Goal: Task Accomplishment & Management: Use online tool/utility

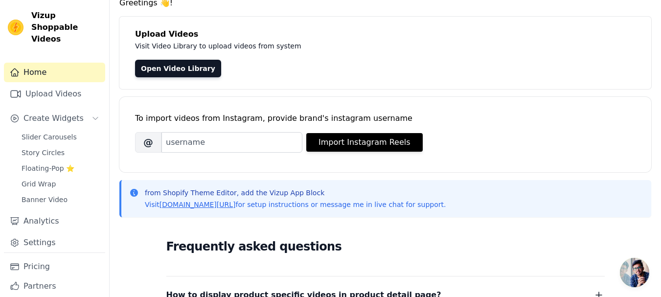
scroll to position [43, 0]
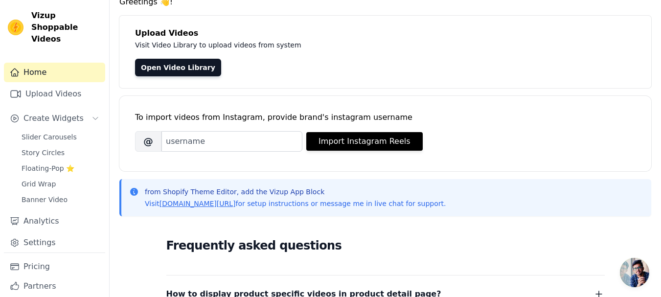
drag, startPoint x: 435, startPoint y: 209, endPoint x: 378, endPoint y: 207, distance: 57.3
click at [378, 207] on div "from Shopify Theme Editor, add the Vizup App Block Visit [DOMAIN_NAME][URL] for…" at bounding box center [385, 197] width 532 height 37
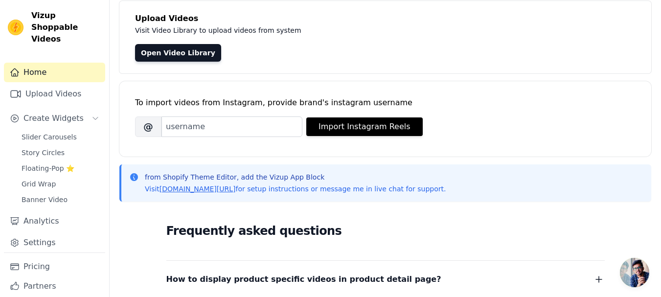
scroll to position [57, 0]
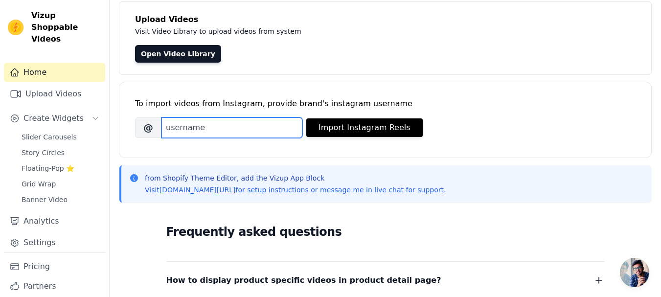
click at [267, 132] on input "Brand's Instagram Username" at bounding box center [232, 127] width 141 height 21
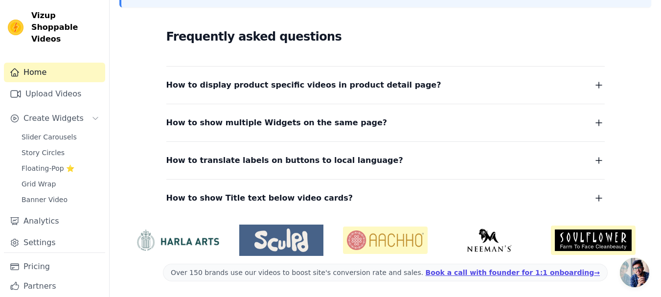
scroll to position [0, 0]
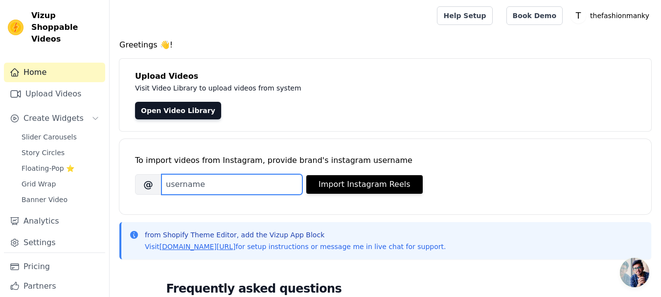
click at [251, 178] on input "Brand's Instagram Username" at bounding box center [232, 184] width 141 height 21
type input "thefashionmanky"
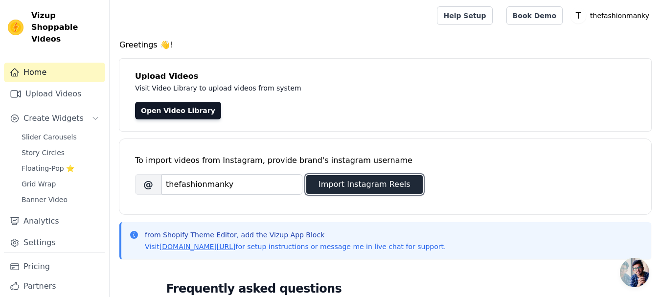
click at [370, 184] on button "Import Instagram Reels" at bounding box center [364, 184] width 116 height 19
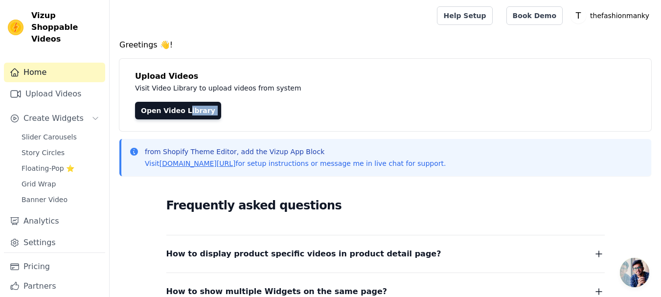
drag, startPoint x: 143, startPoint y: 152, endPoint x: 181, endPoint y: 125, distance: 46.4
click at [181, 125] on div "Greetings 👋! Upload Videos Visit Video Library to upload videos from system Ope…" at bounding box center [386, 252] width 552 height 427
click at [66, 113] on span "Create Widgets" at bounding box center [53, 119] width 60 height 12
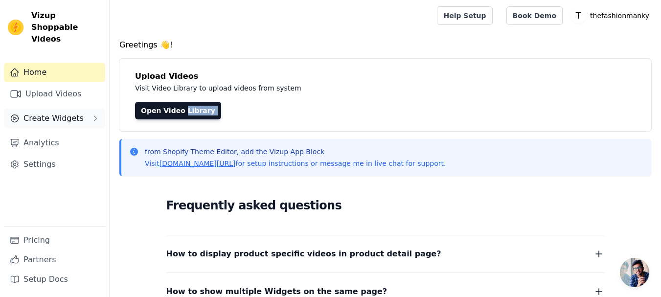
click at [66, 113] on span "Create Widgets" at bounding box center [53, 119] width 60 height 12
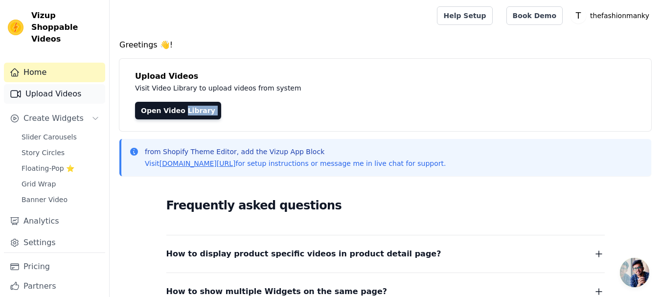
click at [62, 84] on link "Upload Videos" at bounding box center [54, 94] width 101 height 20
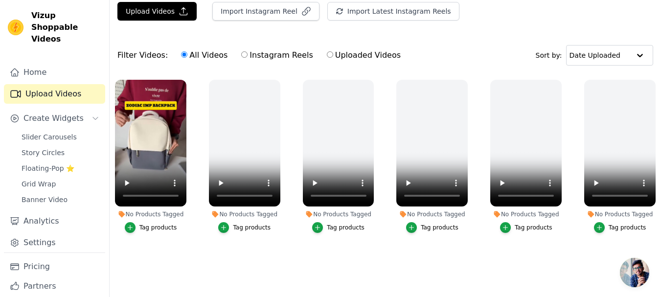
scroll to position [79, 0]
click at [241, 51] on input "Instagram Reels" at bounding box center [244, 54] width 6 height 6
radio input "true"
click at [327, 52] on input "Uploaded Videos" at bounding box center [330, 54] width 6 height 6
radio input "true"
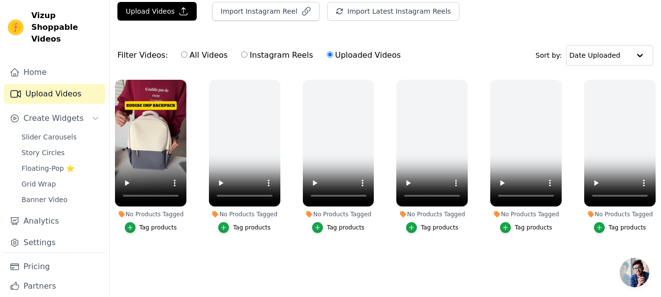
scroll to position [0, 0]
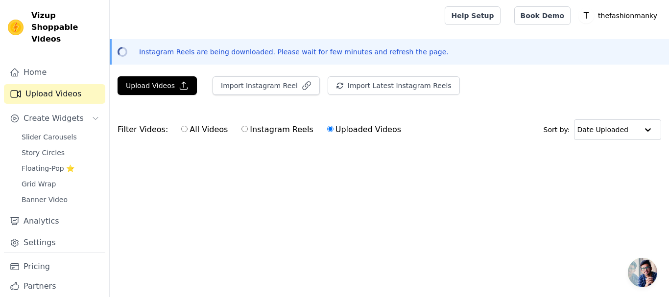
click at [241, 128] on input "Instagram Reels" at bounding box center [244, 129] width 6 height 6
radio input "true"
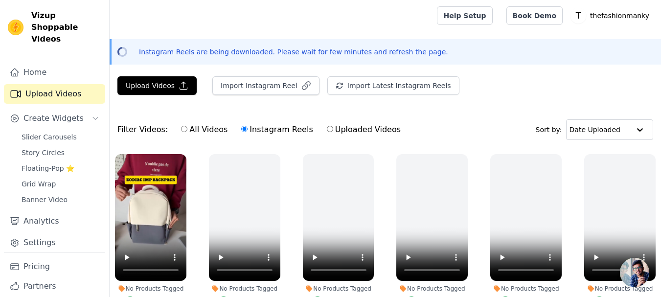
click at [188, 132] on label "All Videos" at bounding box center [204, 129] width 47 height 13
click at [187, 132] on input "All Videos" at bounding box center [184, 129] width 6 height 6
radio input "true"
click at [278, 84] on button "Import Instagram Reel" at bounding box center [265, 85] width 107 height 19
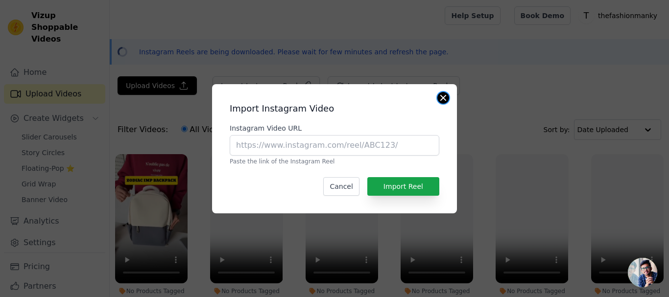
click at [442, 95] on button "Close modal" at bounding box center [443, 98] width 12 height 12
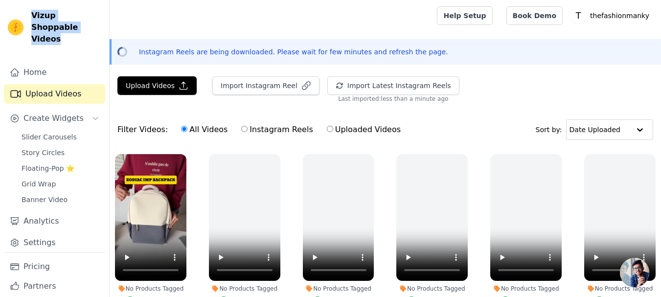
drag, startPoint x: 58, startPoint y: 31, endPoint x: 30, endPoint y: 14, distance: 32.7
click at [30, 14] on div "Vizup Shoppable Videos" at bounding box center [54, 27] width 109 height 35
copy span "Vizup Shoppable Videos"
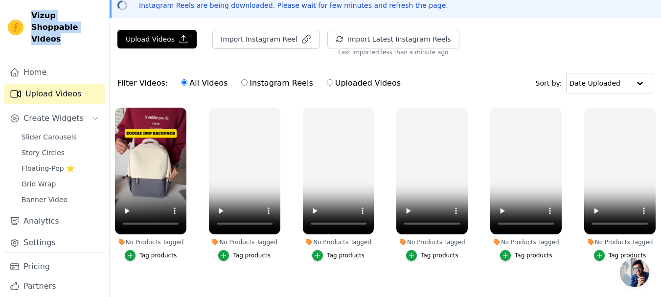
scroll to position [79, 0]
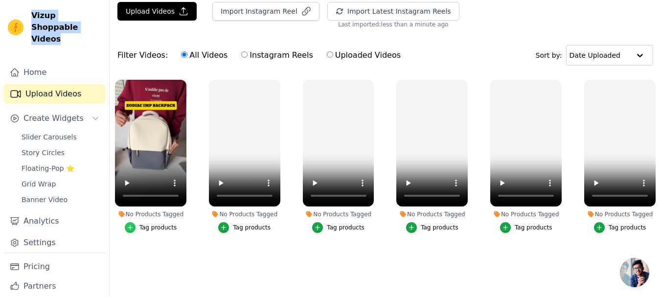
click at [136, 225] on div "button" at bounding box center [130, 227] width 11 height 11
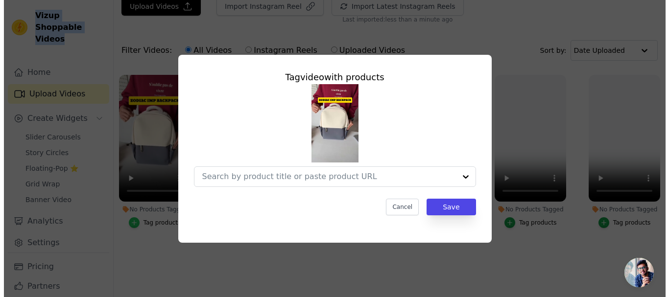
scroll to position [0, 0]
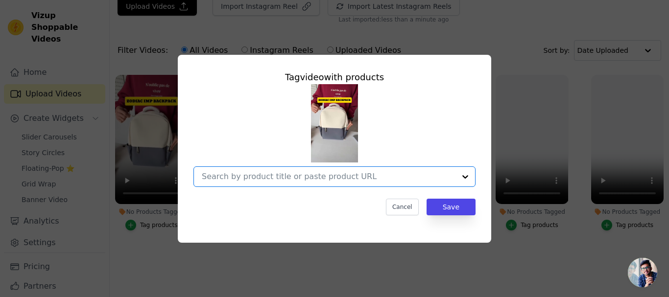
click at [295, 174] on input "No Products Tagged Tag video with products Option undefined, selected. Select i…" at bounding box center [329, 176] width 254 height 9
click at [283, 278] on div "Tag video with products Cancel Save" at bounding box center [334, 148] width 669 height 297
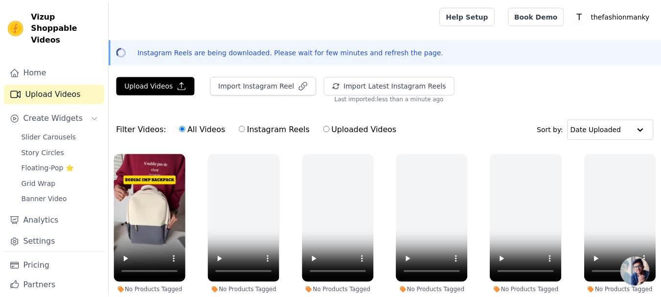
scroll to position [79, 0]
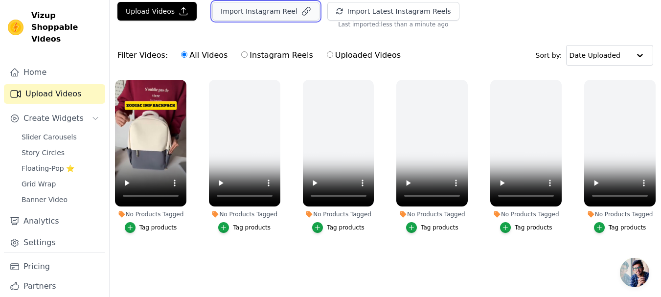
click at [274, 2] on button "Import Instagram Reel" at bounding box center [265, 11] width 107 height 19
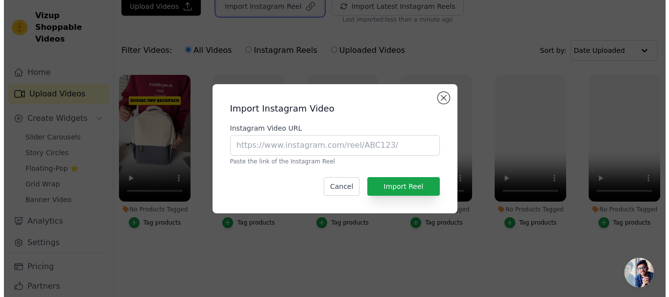
scroll to position [0, 0]
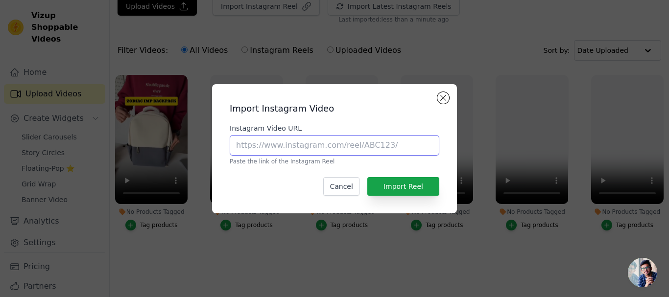
click at [282, 142] on input "Instagram Video URL" at bounding box center [334, 145] width 209 height 21
paste input "https://www.instagram.com/reel/DMSlKtholmE/?igsh=MWI3YWJsY2JqaGRqag=="
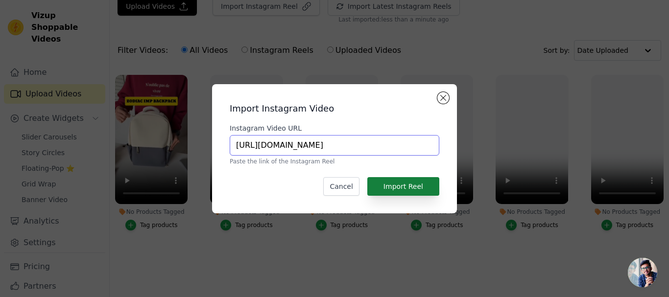
type input "https://www.instagram.com/reel/DMSlKtholmE/?igsh=MWI3YWJsY2JqaGRqag=="
click at [381, 184] on button "Import Reel" at bounding box center [403, 186] width 72 height 19
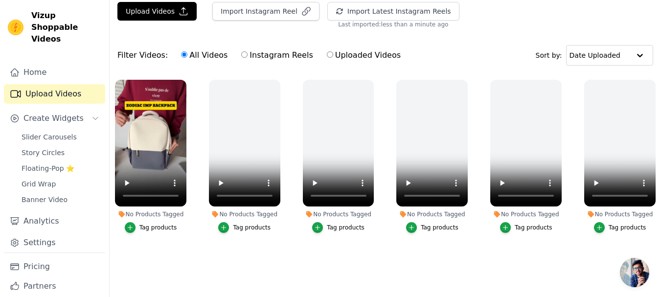
scroll to position [28, 0]
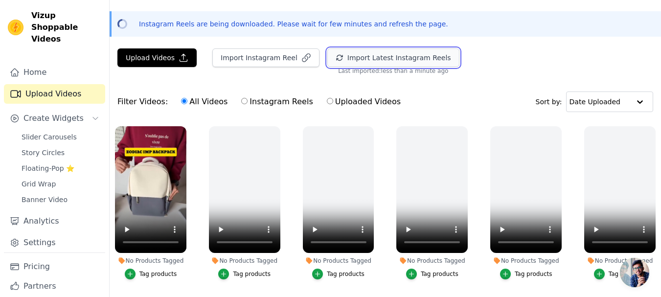
click at [382, 57] on button "Import Latest Instagram Reels" at bounding box center [393, 57] width 132 height 19
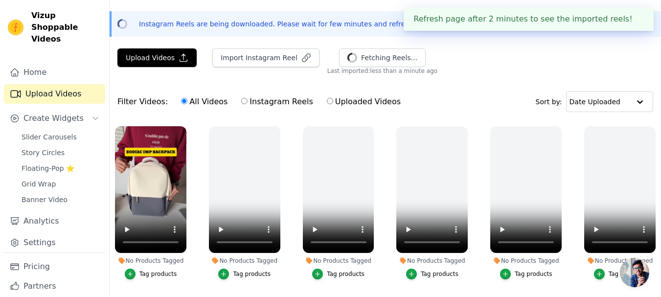
click at [476, 87] on div "Filter Videos: All Videos Instagram Reels Uploaded Videos Sort by: Date Uploaded" at bounding box center [386, 102] width 552 height 38
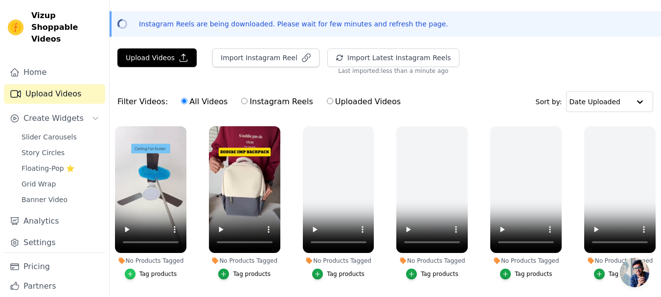
click at [132, 275] on icon "button" at bounding box center [130, 274] width 7 height 7
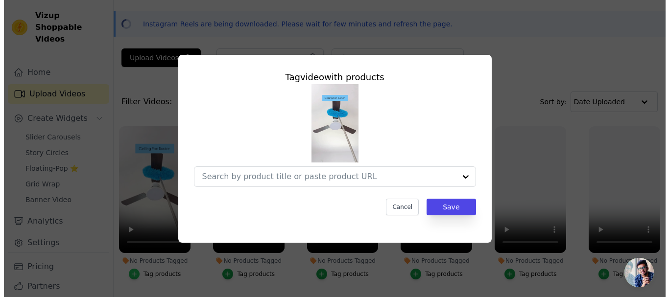
scroll to position [0, 0]
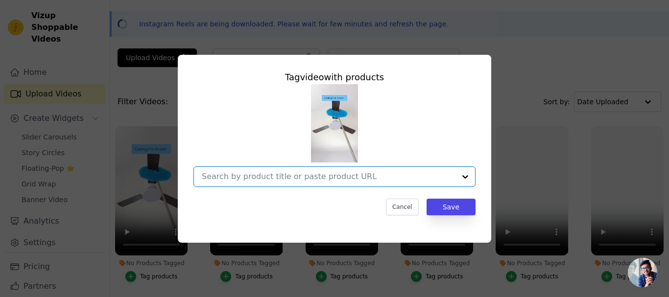
click at [333, 178] on input "No Products Tagged Tag video with products Option undefined, selected. Select i…" at bounding box center [329, 176] width 254 height 9
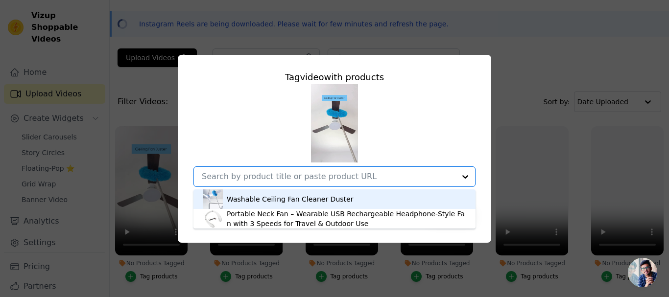
click at [303, 203] on div "Washable Ceiling Fan Cleaner Duster" at bounding box center [290, 199] width 126 height 10
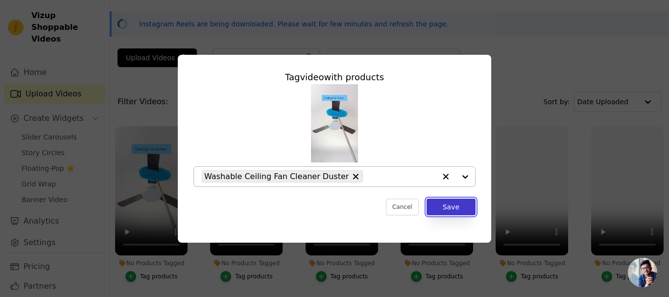
click at [463, 208] on button "Save" at bounding box center [450, 207] width 49 height 17
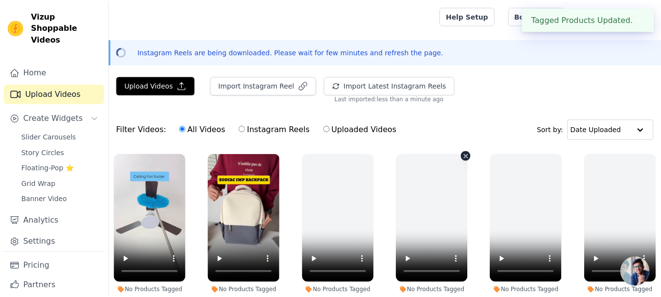
scroll to position [28, 0]
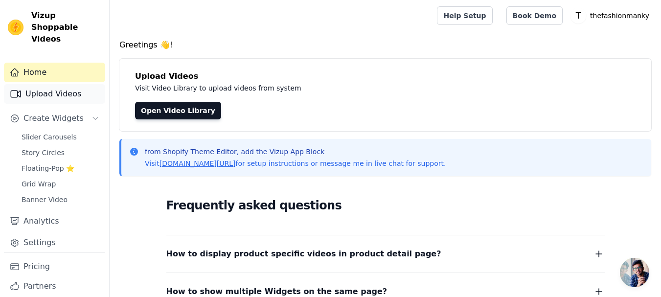
click at [55, 84] on link "Upload Videos" at bounding box center [54, 94] width 101 height 20
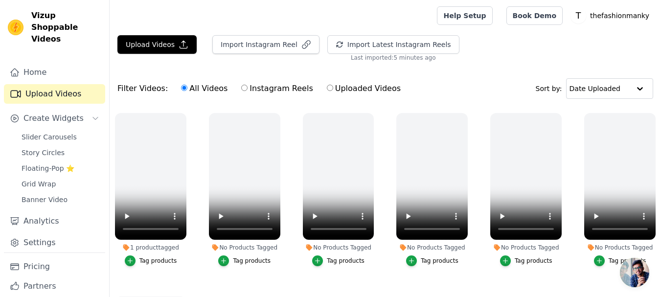
click at [163, 273] on div "1 product tagged Tag products" at bounding box center [151, 192] width 82 height 168
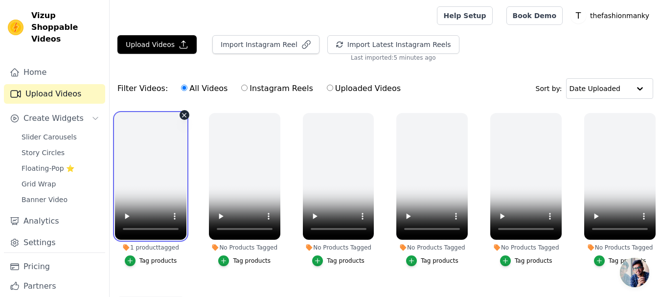
click at [159, 189] on video at bounding box center [150, 176] width 71 height 127
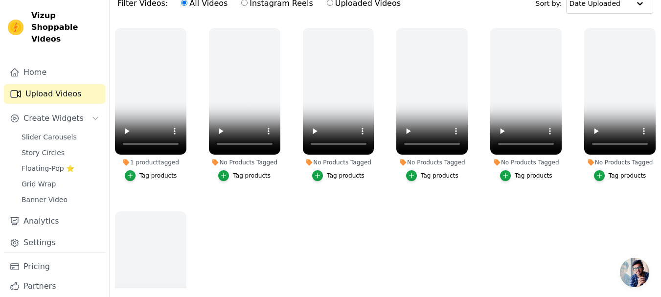
click at [199, 191] on ul "1 product tagged Tag products No Products Tagged Tag products No Products Tagge…" at bounding box center [386, 156] width 552 height 266
drag, startPoint x: 125, startPoint y: 162, endPoint x: 125, endPoint y: 174, distance: 12.2
click at [125, 174] on li "1 product tagged Tag products" at bounding box center [150, 104] width 71 height 153
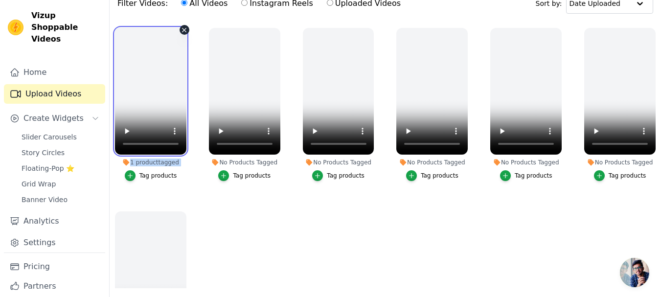
click at [166, 86] on video at bounding box center [150, 91] width 71 height 127
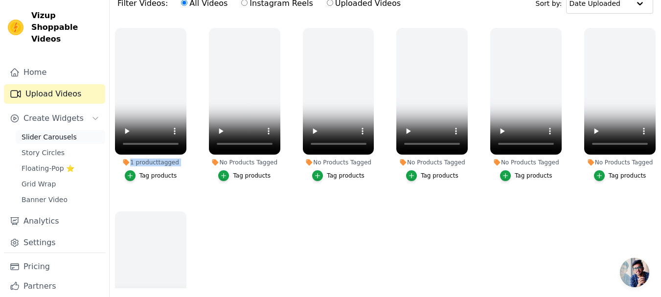
click at [50, 132] on span "Slider Carousels" at bounding box center [49, 137] width 55 height 10
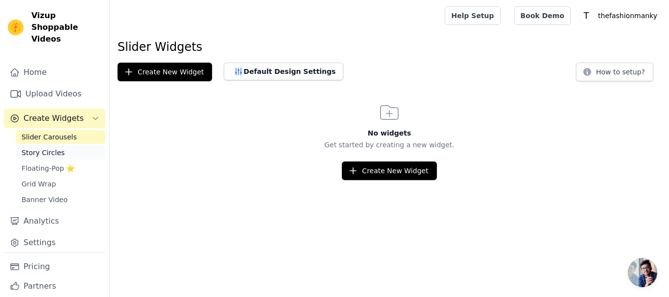
click at [45, 148] on span "Story Circles" at bounding box center [43, 153] width 43 height 10
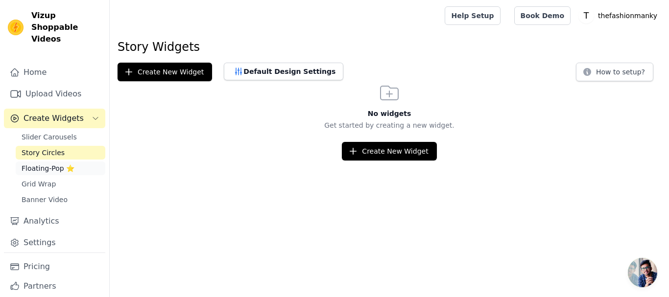
click at [37, 163] on span "Floating-Pop ⭐" at bounding box center [48, 168] width 53 height 10
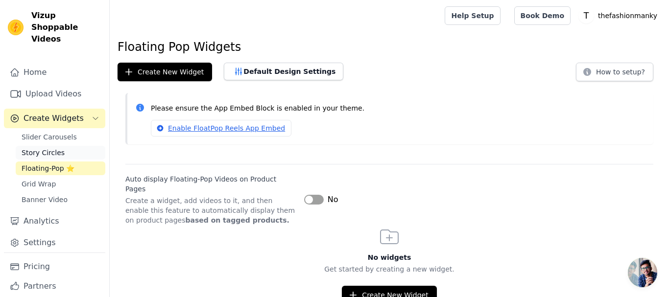
click at [50, 148] on span "Story Circles" at bounding box center [43, 153] width 43 height 10
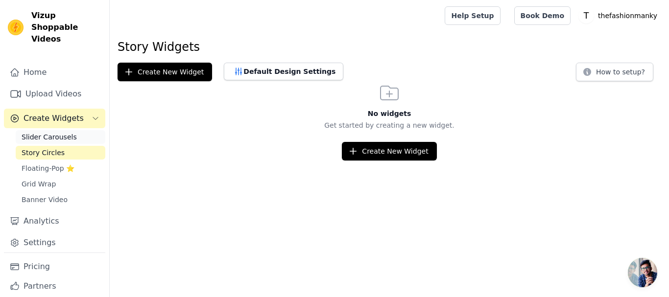
click at [57, 132] on span "Slider Carousels" at bounding box center [49, 137] width 55 height 10
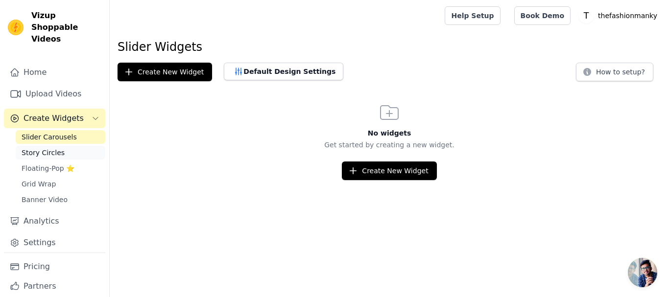
click at [55, 148] on span "Story Circles" at bounding box center [43, 153] width 43 height 10
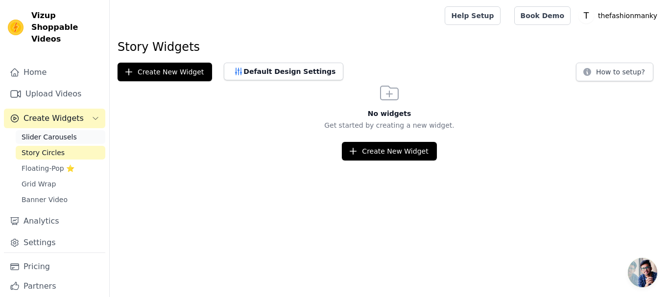
click at [66, 132] on span "Slider Carousels" at bounding box center [49, 137] width 55 height 10
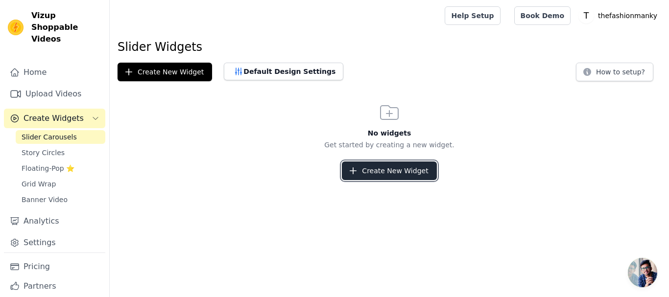
click at [358, 171] on icon "button" at bounding box center [353, 171] width 10 height 10
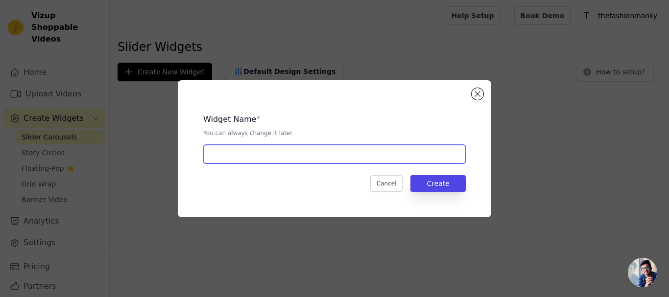
click at [337, 153] on input "text" at bounding box center [334, 154] width 262 height 19
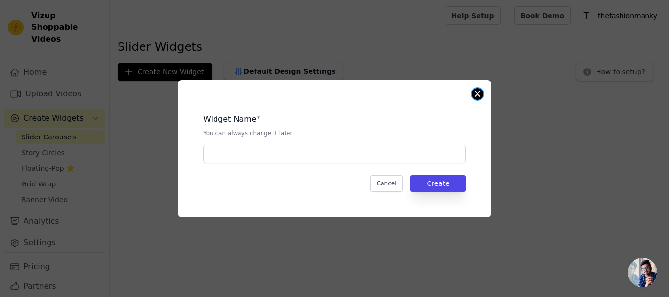
click at [477, 95] on button "Close modal" at bounding box center [477, 94] width 12 height 12
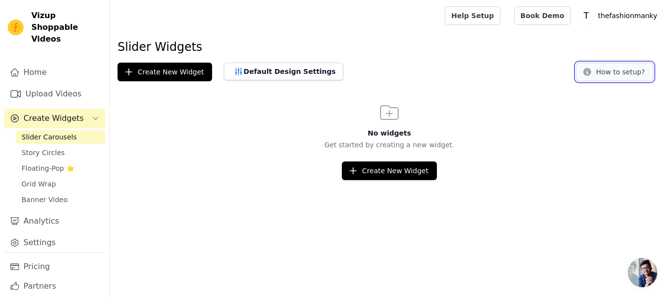
click at [603, 77] on button "How to setup?" at bounding box center [614, 72] width 77 height 19
